Goal: Task Accomplishment & Management: Use online tool/utility

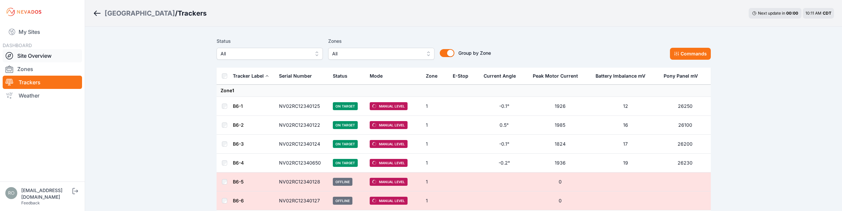
click at [10, 57] on icon at bounding box center [9, 56] width 8 height 8
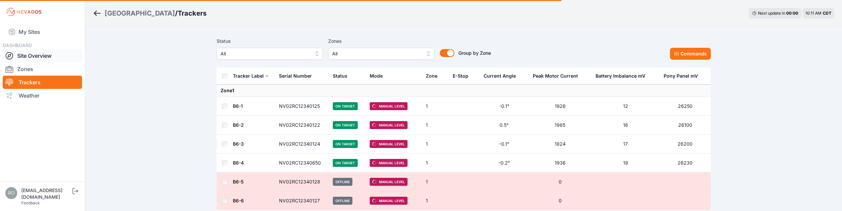
click at [9, 54] on icon at bounding box center [9, 56] width 8 height 8
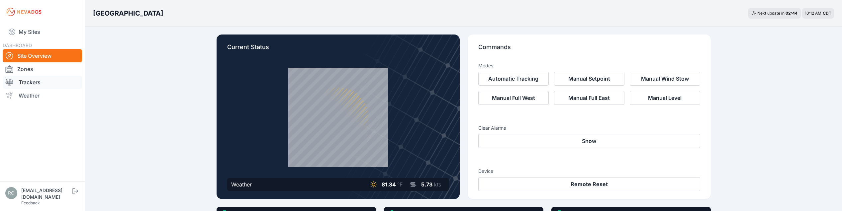
drag, startPoint x: 24, startPoint y: 85, endPoint x: 20, endPoint y: 86, distance: 4.4
click at [23, 85] on link "Trackers" at bounding box center [42, 82] width 79 height 13
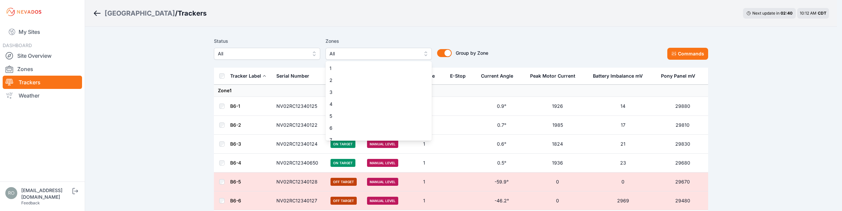
click at [421, 52] on button "All" at bounding box center [378, 54] width 106 height 12
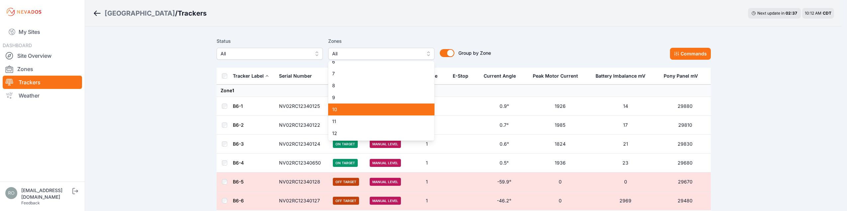
click at [361, 108] on span "10" at bounding box center [377, 109] width 90 height 7
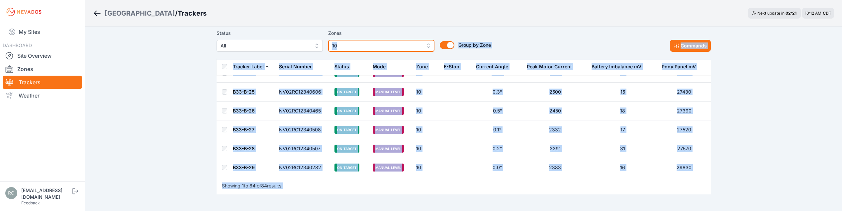
scroll to position [1543, 0]
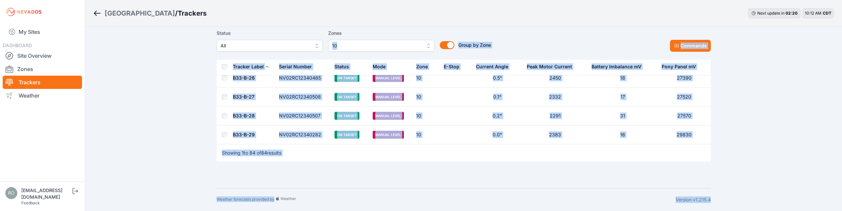
click at [682, 123] on td "27570" at bounding box center [684, 116] width 53 height 19
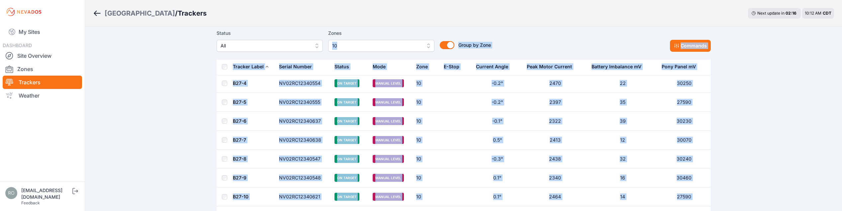
scroll to position [0, 0]
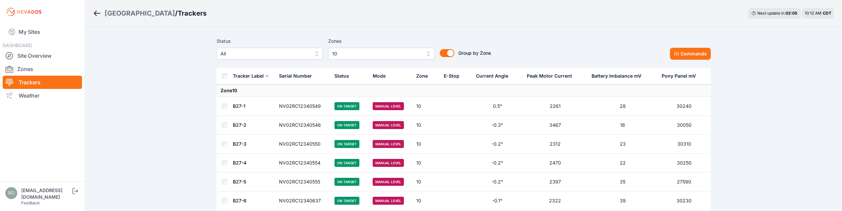
drag, startPoint x: 689, startPoint y: 53, endPoint x: 693, endPoint y: 55, distance: 4.6
click at [691, 52] on button "Commands" at bounding box center [690, 54] width 41 height 12
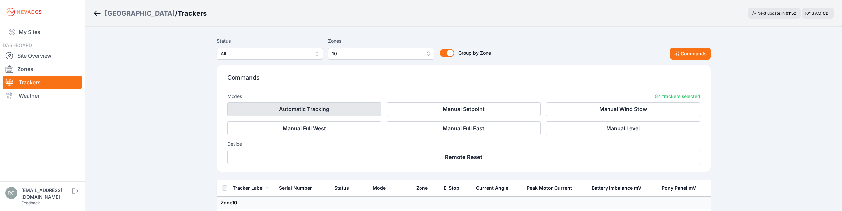
click at [283, 108] on button "Automatic Tracking" at bounding box center [304, 109] width 154 height 14
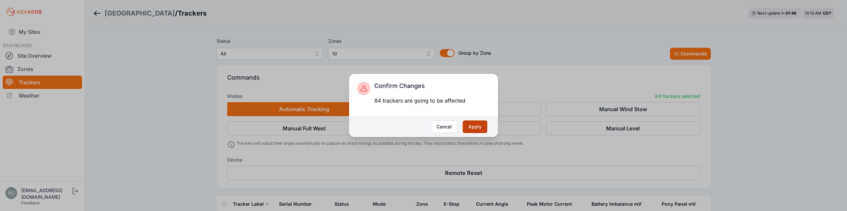
click at [482, 129] on button "Apply" at bounding box center [475, 127] width 25 height 13
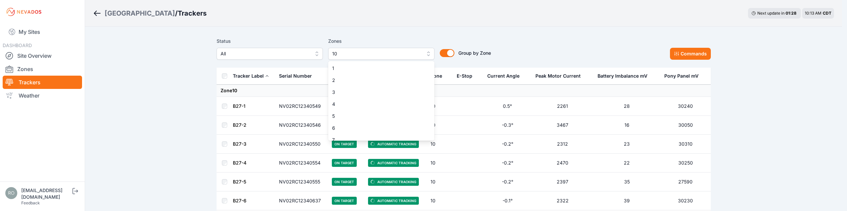
click at [401, 55] on span "10" at bounding box center [376, 54] width 89 height 8
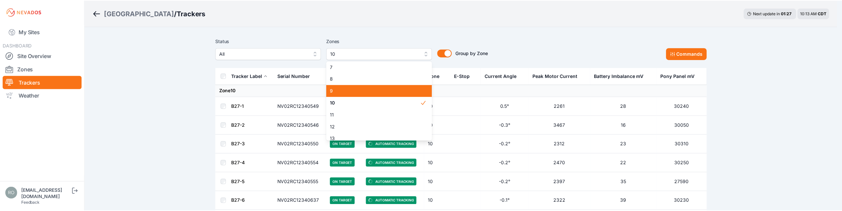
scroll to position [74, 0]
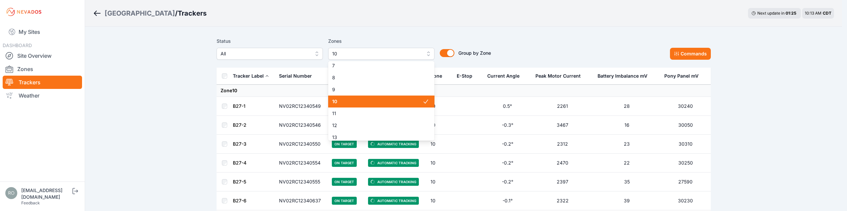
drag, startPoint x: 412, startPoint y: 102, endPoint x: 418, endPoint y: 103, distance: 6.0
click at [412, 102] on span "10" at bounding box center [377, 101] width 90 height 7
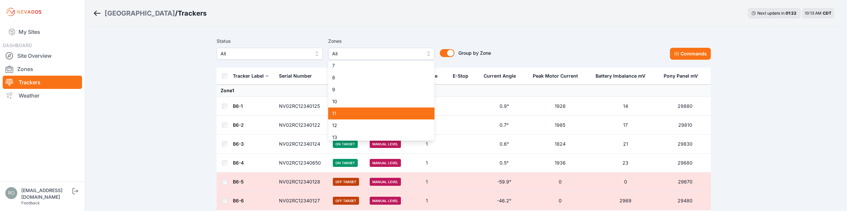
click at [383, 112] on span "11" at bounding box center [377, 113] width 90 height 7
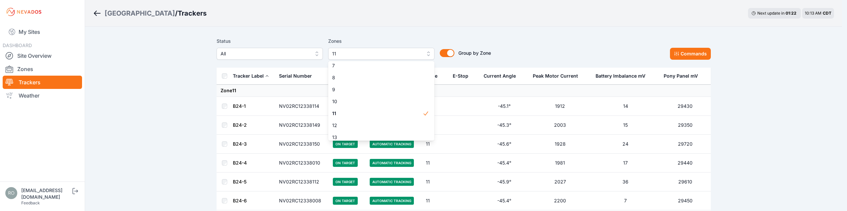
drag, startPoint x: 840, startPoint y: 102, endPoint x: 836, endPoint y: 99, distance: 4.9
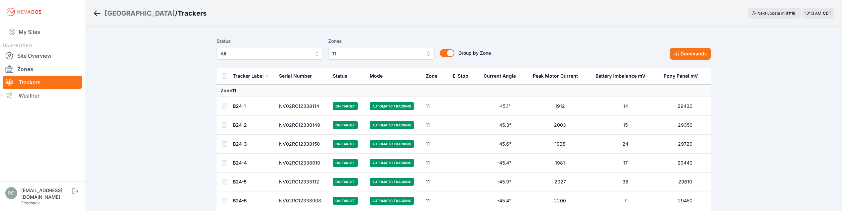
click at [221, 76] on th at bounding box center [225, 76] width 16 height 17
click at [700, 54] on button "Commands" at bounding box center [690, 54] width 41 height 12
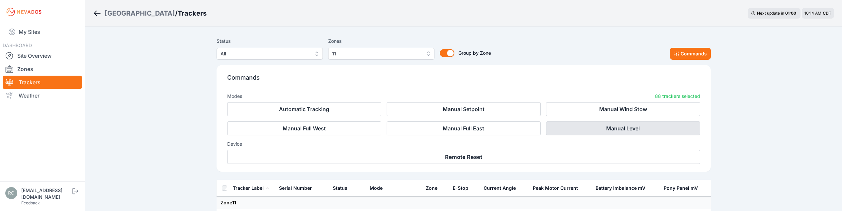
click at [619, 129] on button "Manual Level" at bounding box center [623, 129] width 154 height 14
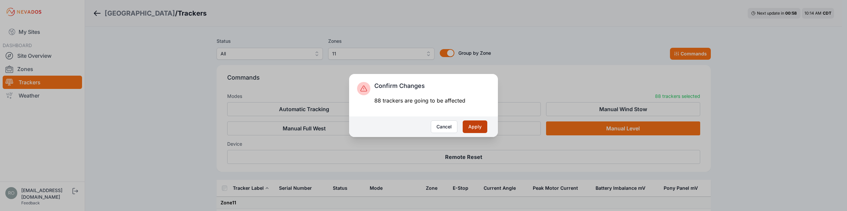
click at [472, 128] on button "Apply" at bounding box center [475, 127] width 25 height 13
